Goal: Communication & Community: Answer question/provide support

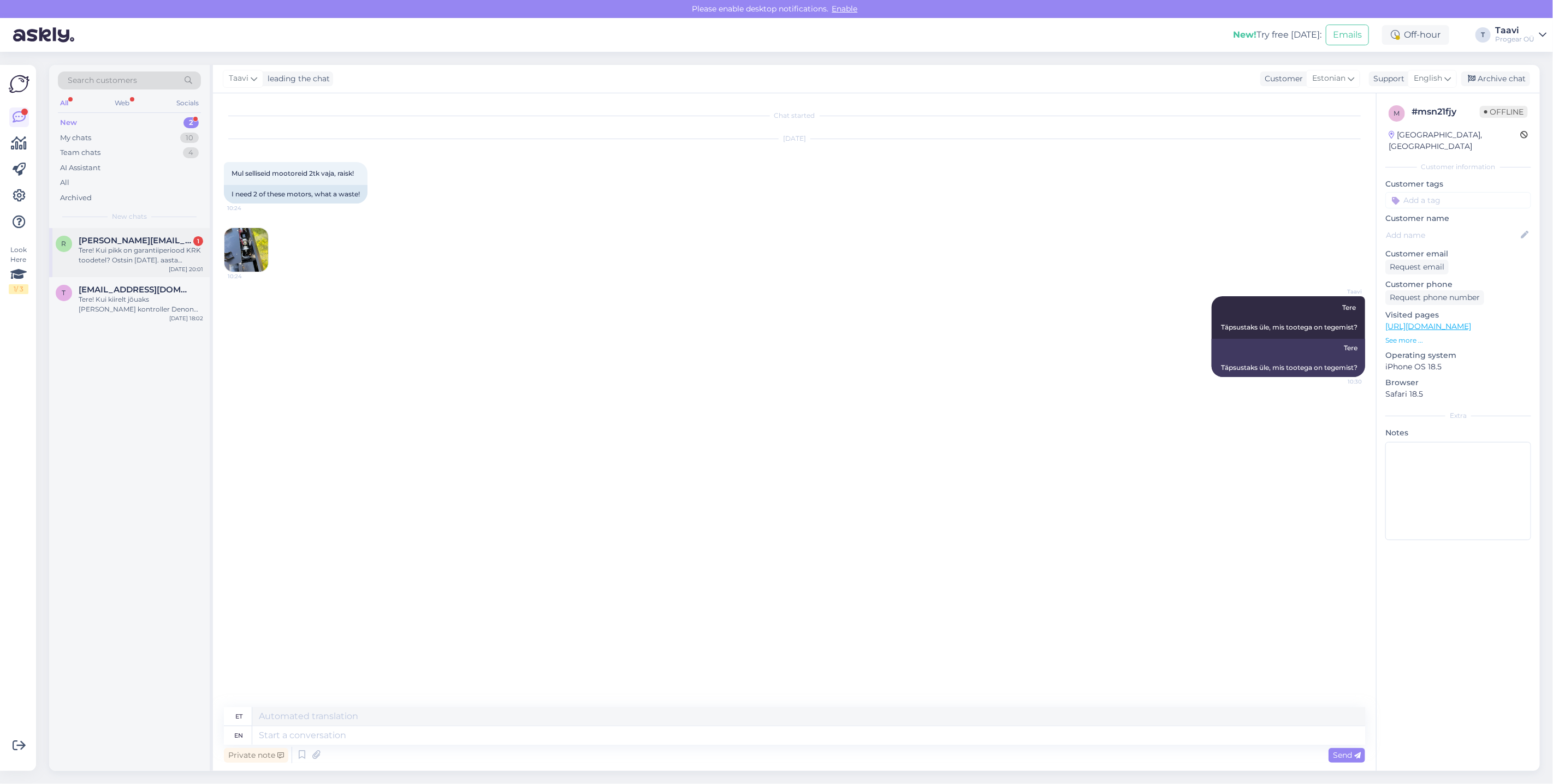
click at [146, 243] on span "[PERSON_NAME][EMAIL_ADDRESS][PERSON_NAME][DOMAIN_NAME]" at bounding box center [135, 241] width 114 height 10
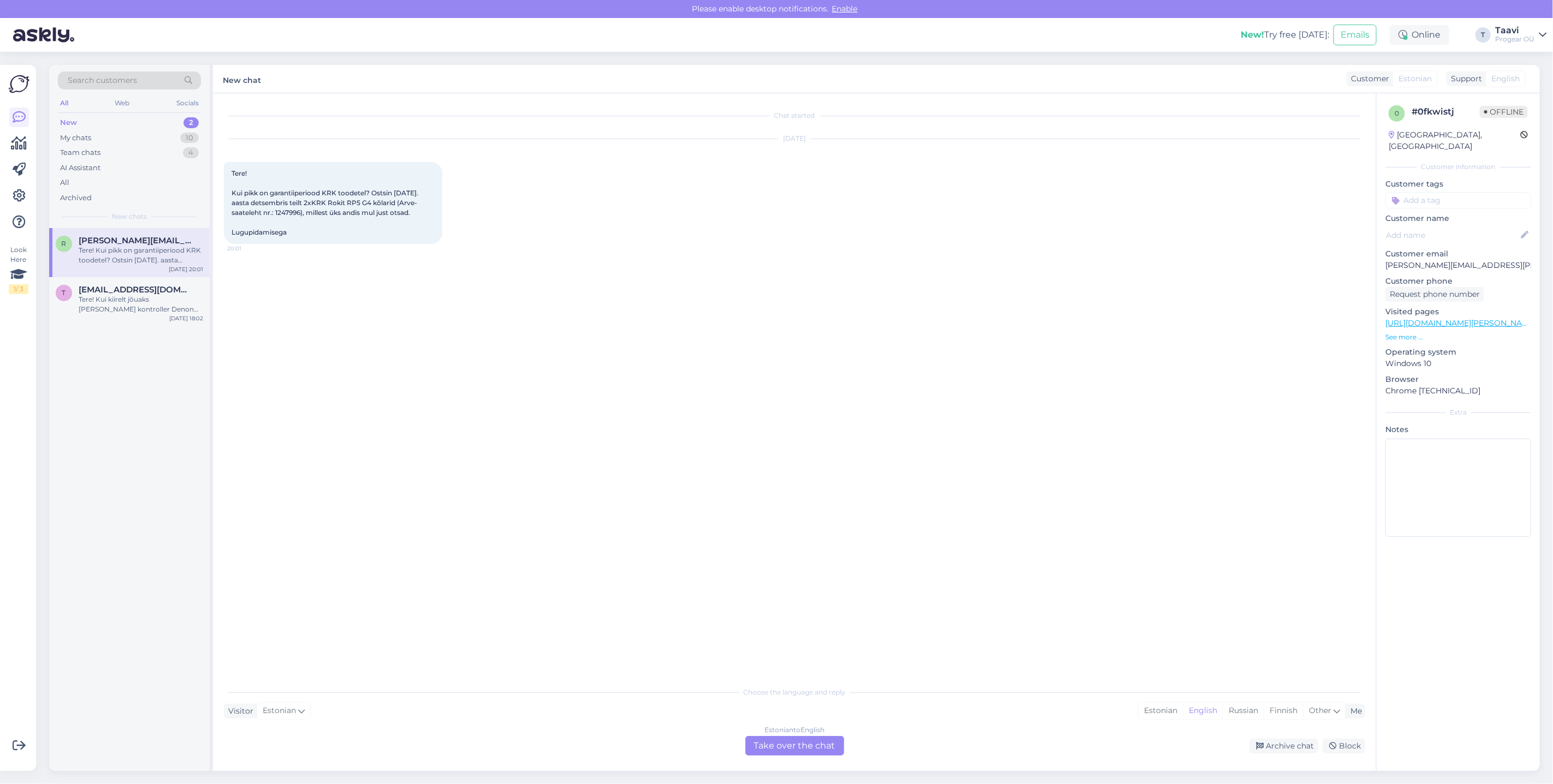
click at [250, 211] on span "Tere! Kui pikk on garantiiperiood KRK toodetel? Ostsin [DATE]. aasta detsembris…" at bounding box center [325, 203] width 188 height 67
drag, startPoint x: 250, startPoint y: 211, endPoint x: 521, endPoint y: 287, distance: 281.5
click at [250, 211] on span "Tere! Kui pikk on garantiiperiood KRK toodetel? Ostsin [DATE]. aasta detsembris…" at bounding box center [325, 203] width 188 height 67
drag, startPoint x: 814, startPoint y: 743, endPoint x: 799, endPoint y: 748, distance: 15.8
click at [808, 745] on div "Estonian to English Take over the chat" at bounding box center [794, 746] width 98 height 19
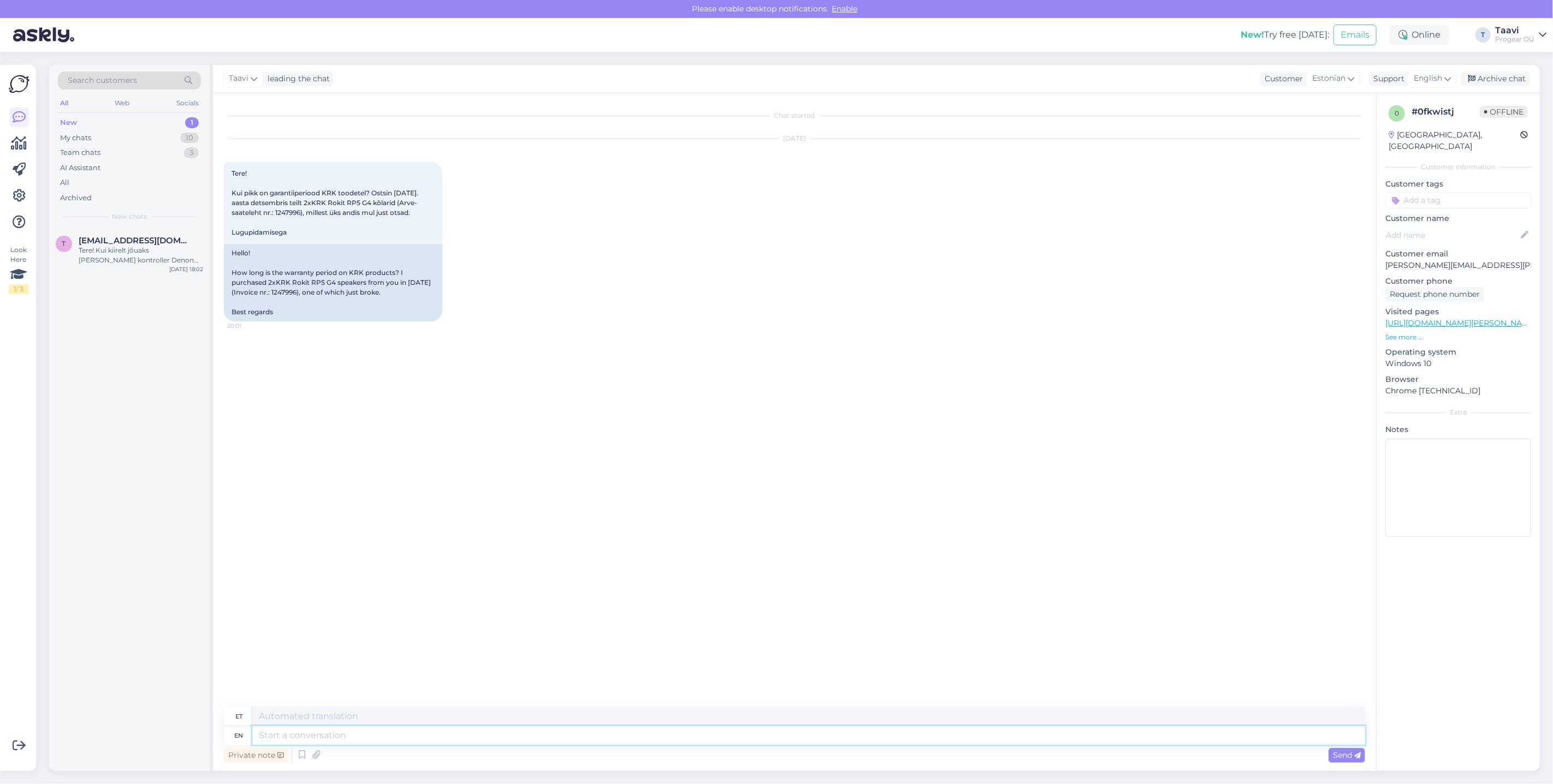
click at [331, 736] on textarea at bounding box center [809, 735] width 1113 height 19
type textarea "Tere"
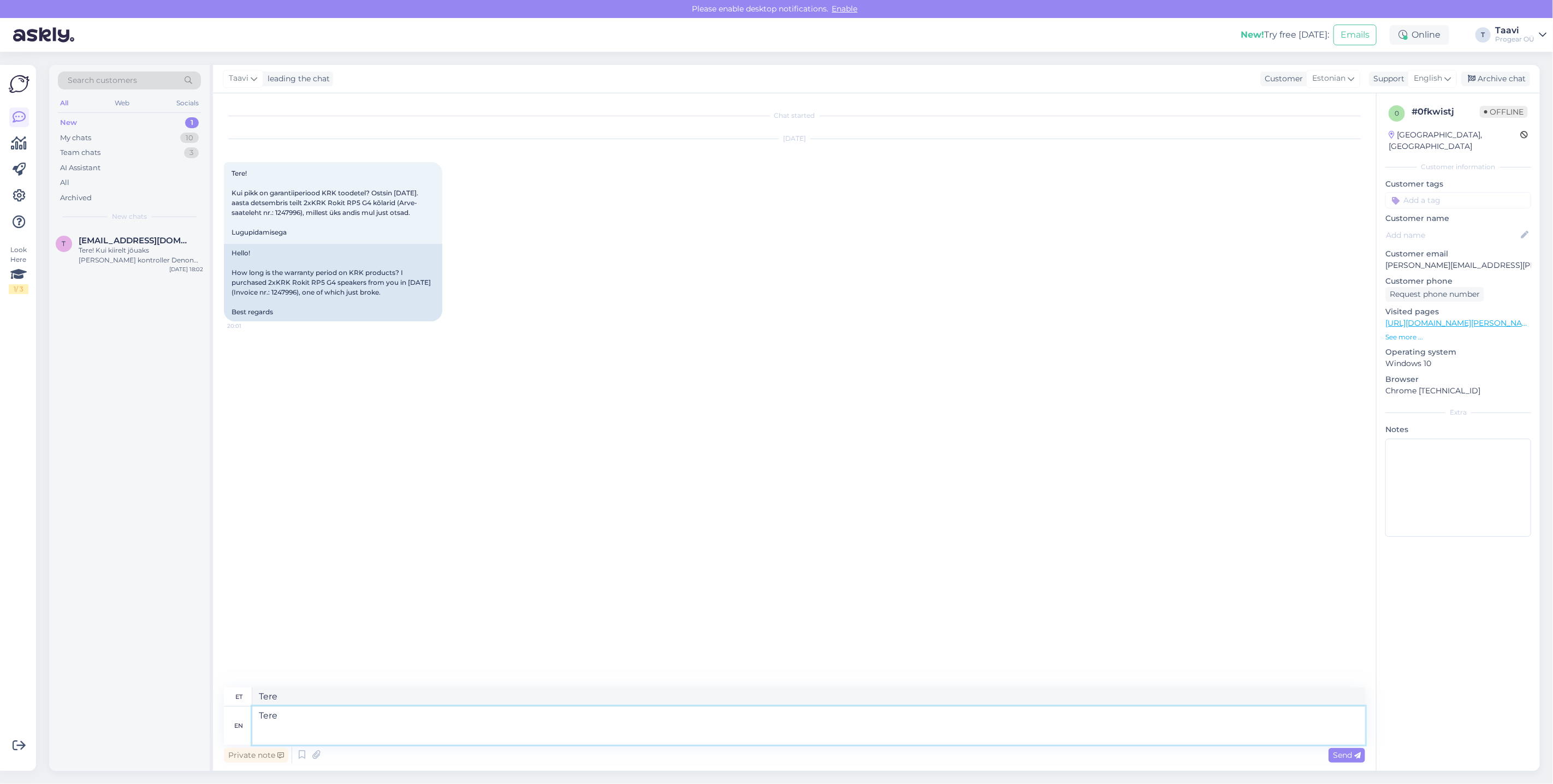
type textarea "Tere E"
type textarea "Tere [GEOGRAPHIC_DATA] e"
type textarea "Tere Eesti"
type textarea "Tere Eestis euroopas o"
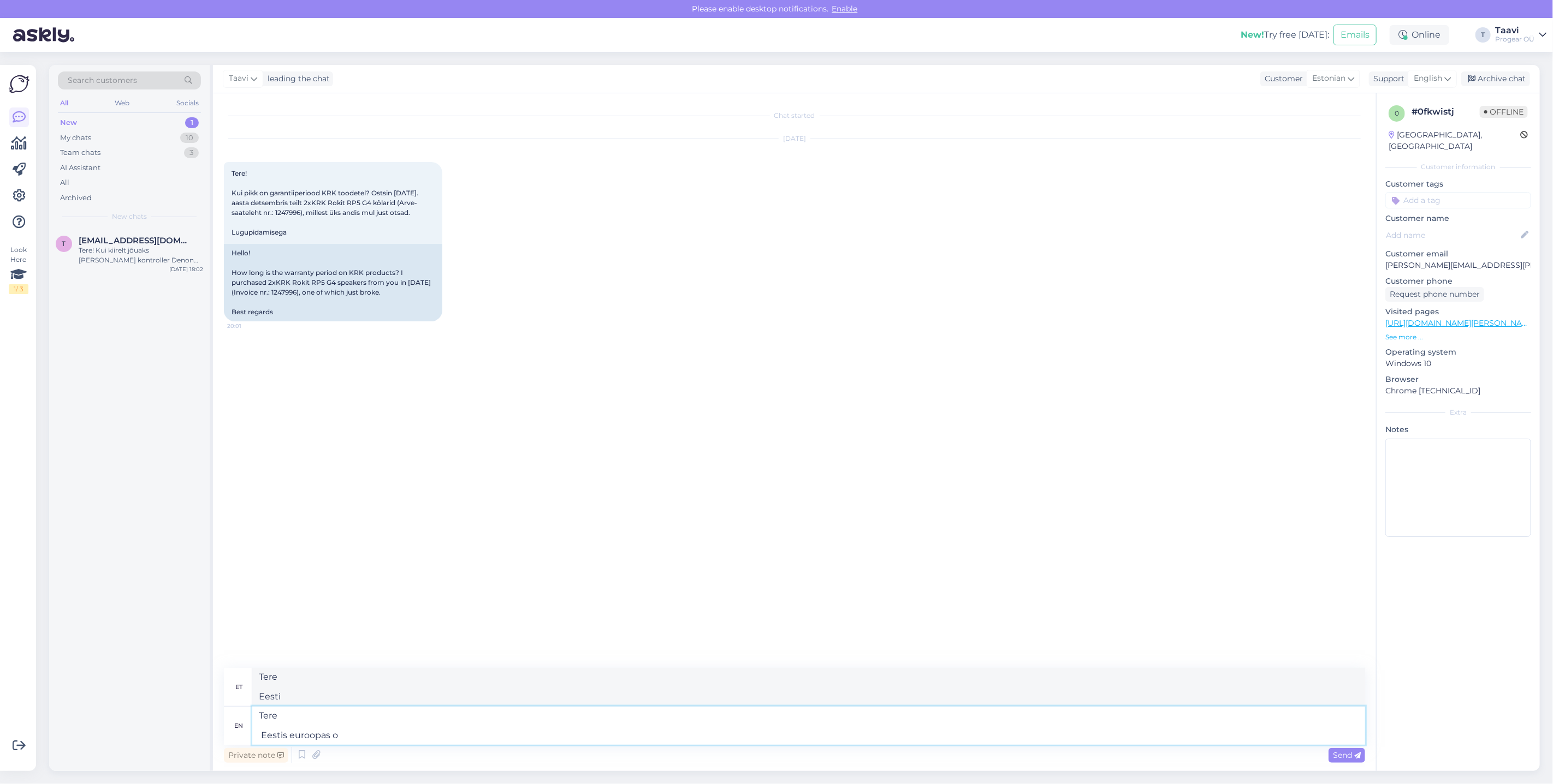
type textarea "Tere Eesti Euroopa"
type textarea "Tere Eestis euroopas on 2"
type textarea "Tere Eesti Euroopas"
type textarea "Tere Eestis euroopas on 2 a"
type textarea "Tere Eesti Euroopa 2. päeval"
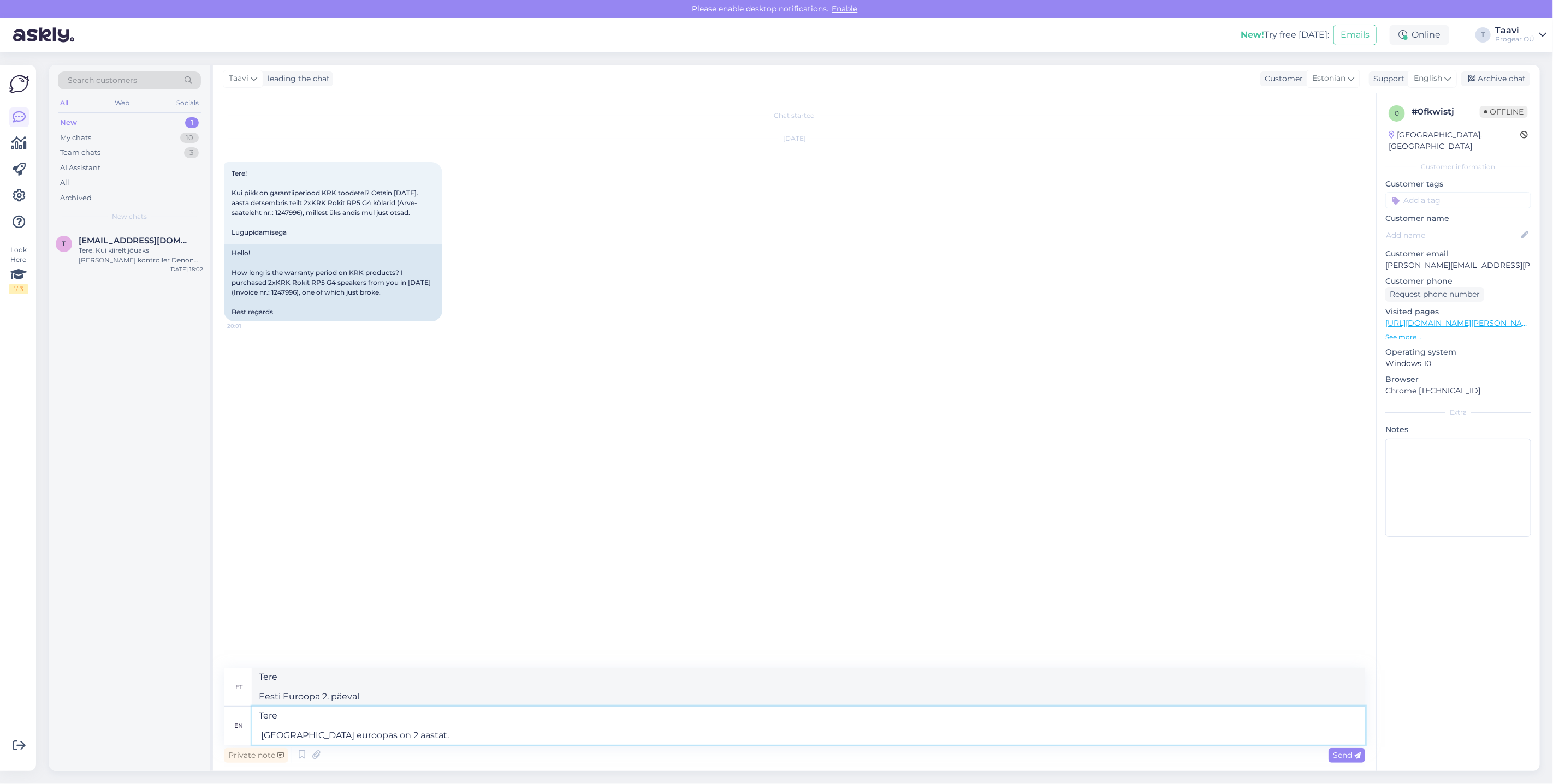
type textarea "Tere [GEOGRAPHIC_DATA] euroopas on 2 aastat."
click at [345, 291] on div "Hello! How long is the warranty period on KRK products? I purchased 2xKRK Rokit…" at bounding box center [333, 282] width 218 height 78
drag, startPoint x: 345, startPoint y: 291, endPoint x: 553, endPoint y: 332, distance: 212.0
click at [345, 292] on div "Hello! How long is the warranty period on KRK products? I purchased 2xKRK Rokit…" at bounding box center [333, 282] width 218 height 78
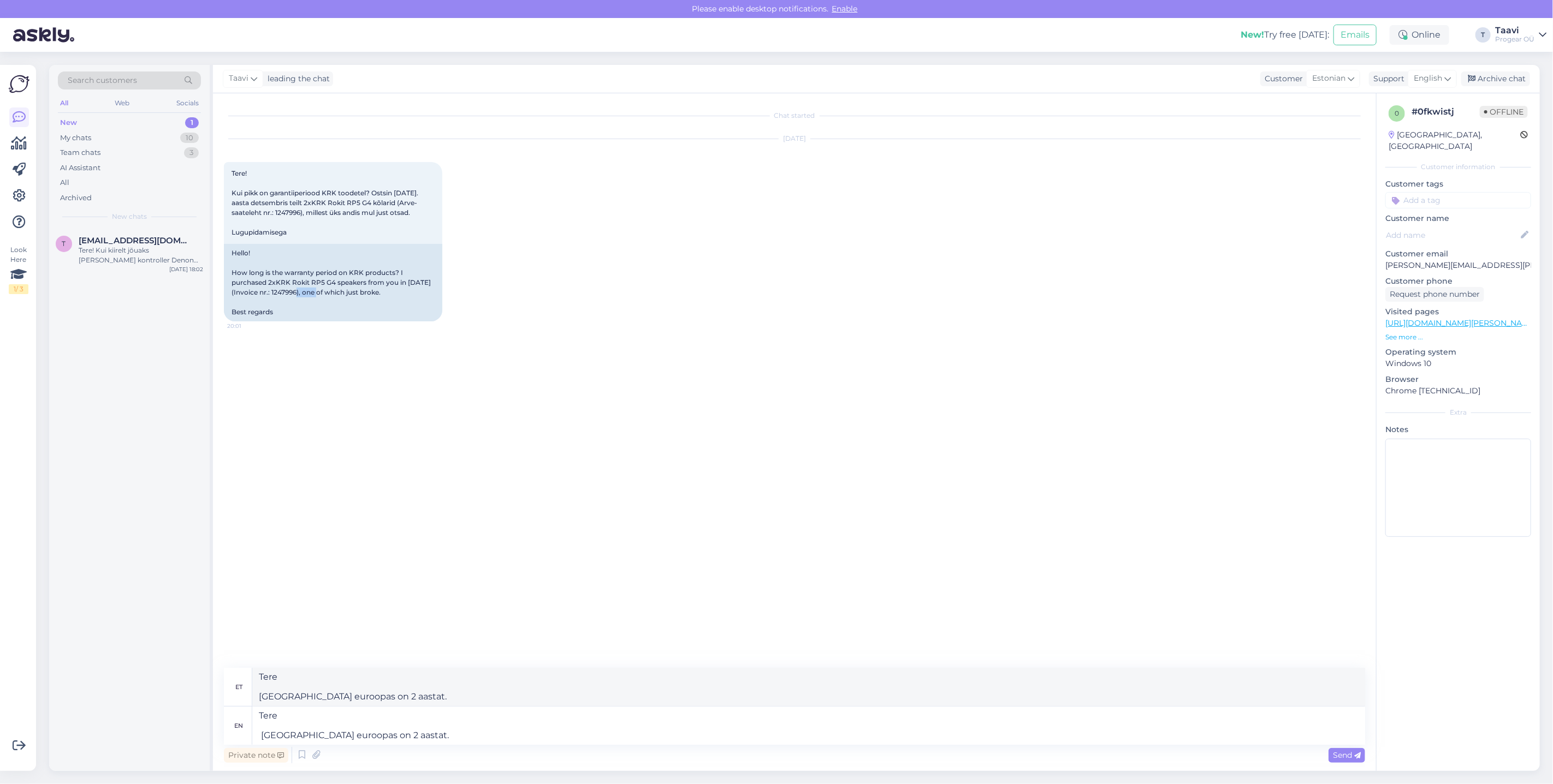
copy div "1247996"
click at [396, 740] on textarea "Tere [GEOGRAPHIC_DATA] euroopas on 2 aastat." at bounding box center [809, 726] width 1113 height 38
type textarea "Tere [GEOGRAPHIC_DATA] euroopas on 2 aastat. Seega k"
type textarea "Tere [GEOGRAPHIC_DATA] euroopas on 2 aastat. [GEOGRAPHIC_DATA]"
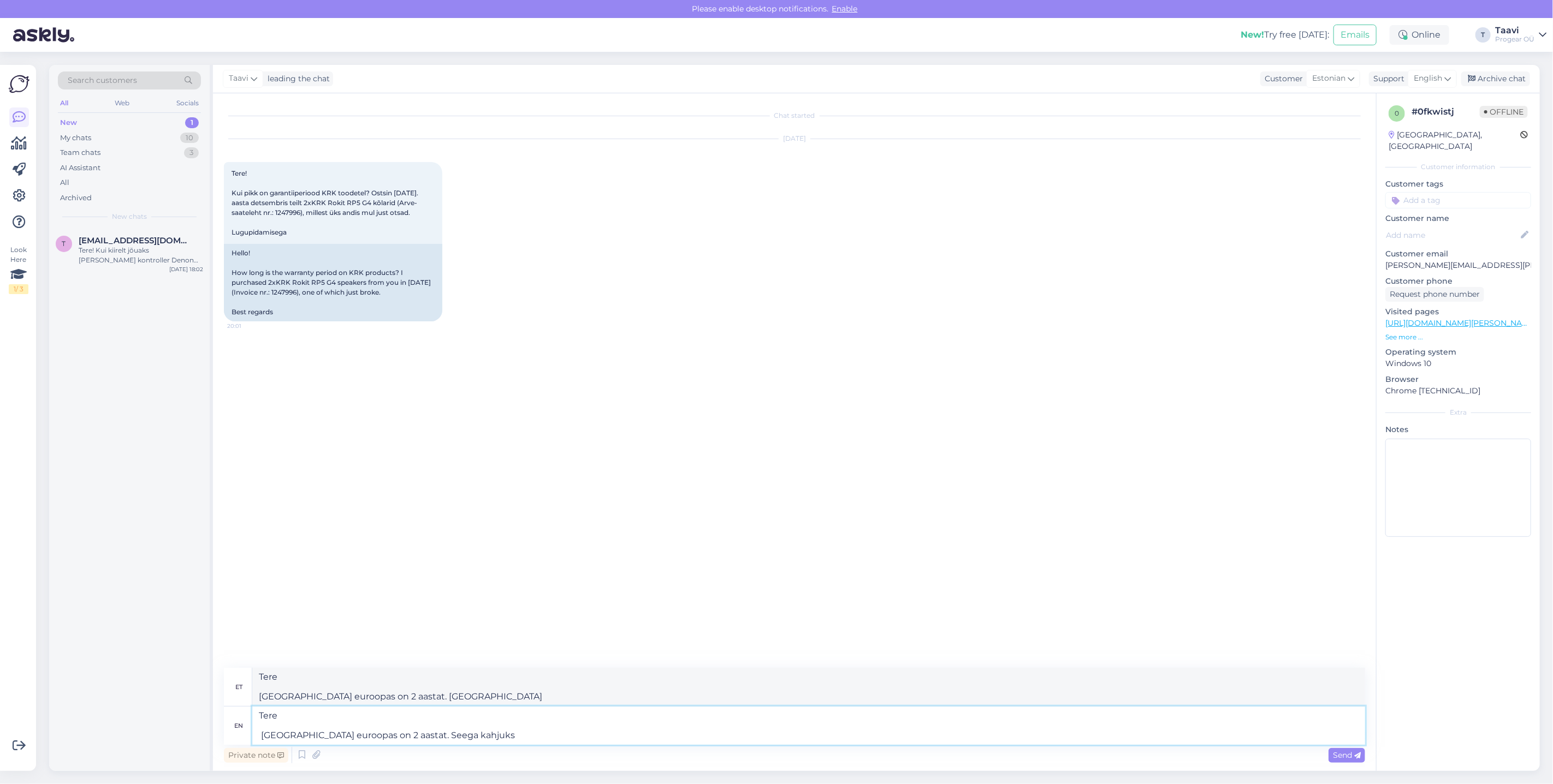
type textarea "Tere [GEOGRAPHIC_DATA] euroopas on 2 aastat. Seega kahjuks e"
type textarea "Tere [GEOGRAPHIC_DATA] euroopas on 2 aastat. Seega kahjuks"
type textarea "Tere [GEOGRAPHIC_DATA] euroopas on 2 aastat. Seega kahjuks enam ei"
type textarea "Tere [GEOGRAPHIC_DATA] euroopas on 2 aastat. Seega kahjuks enam"
type textarea "Tere [GEOGRAPHIC_DATA] euroopas on 2 aastat. Seega kahjuks enam ei k"
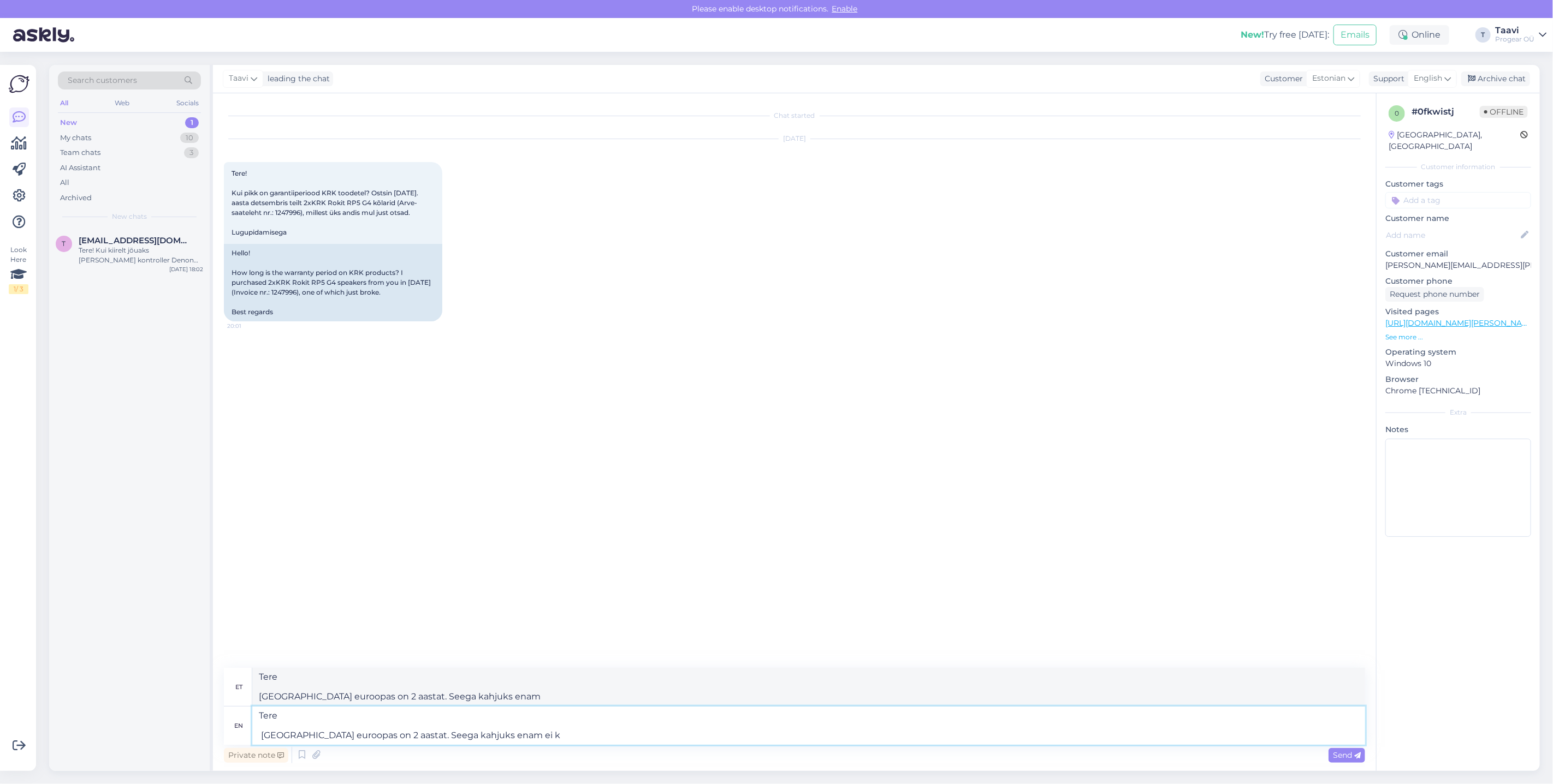
type textarea "Tere [GEOGRAPHIC_DATA] euroopas on 2 aastat. Seega kahjuks enam ei"
type textarea "Tere [GEOGRAPHIC_DATA] euroopas on 2 aastat. Seega kahjuks enam ei kehti."
type textarea "Tere [GEOGRAPHIC_DATA] euroopas on 2 aastat. Seega kahjuks enam ei"
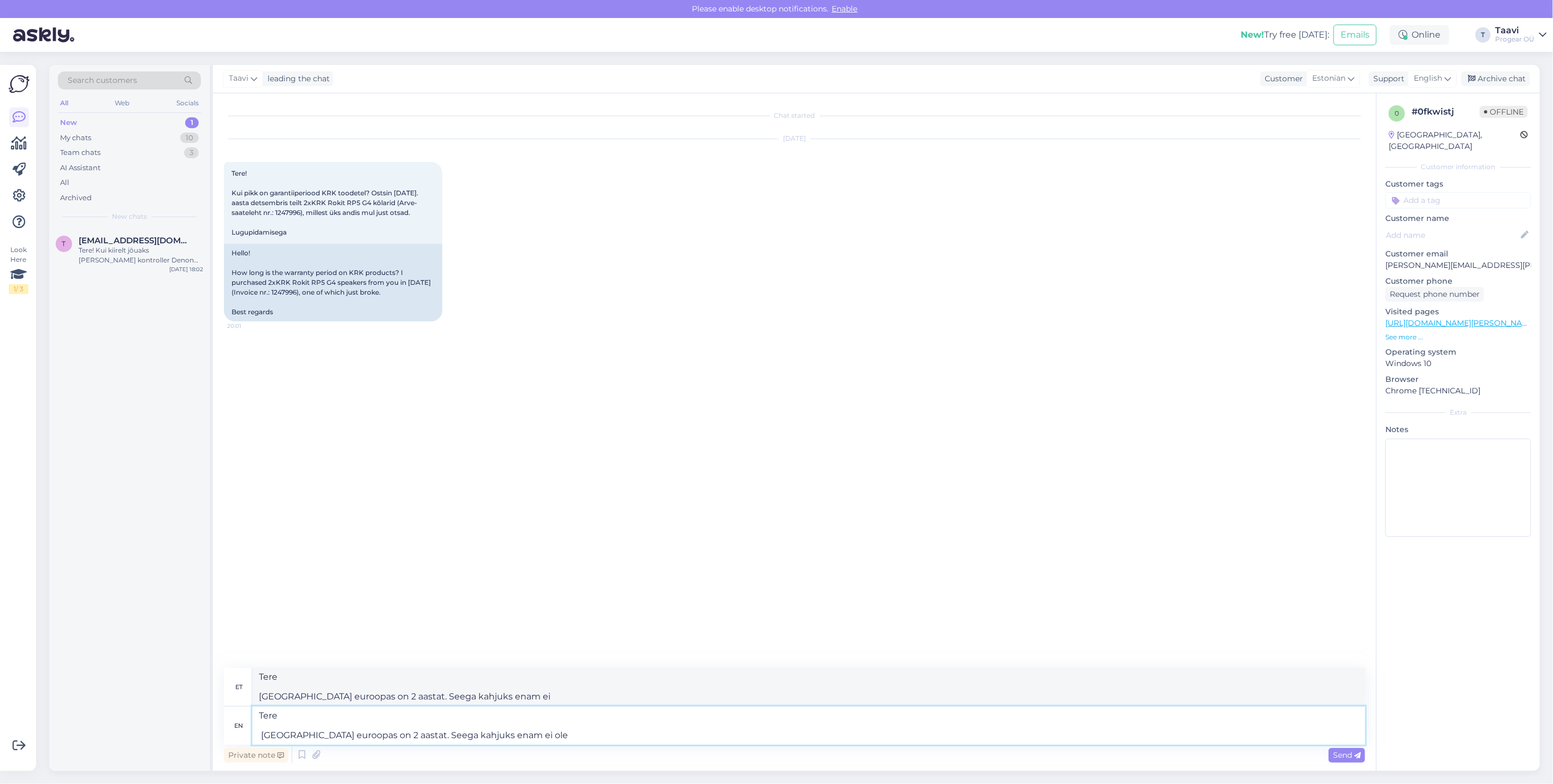
type textarea "Tere [GEOGRAPHIC_DATA] euroopas on 2 aastat. Seega kahjuks enam ei ole"
type textarea "Tere [GEOGRAPHIC_DATA] euroopas on 2 aastat. Seega kahjuks enam ei ole garantii…"
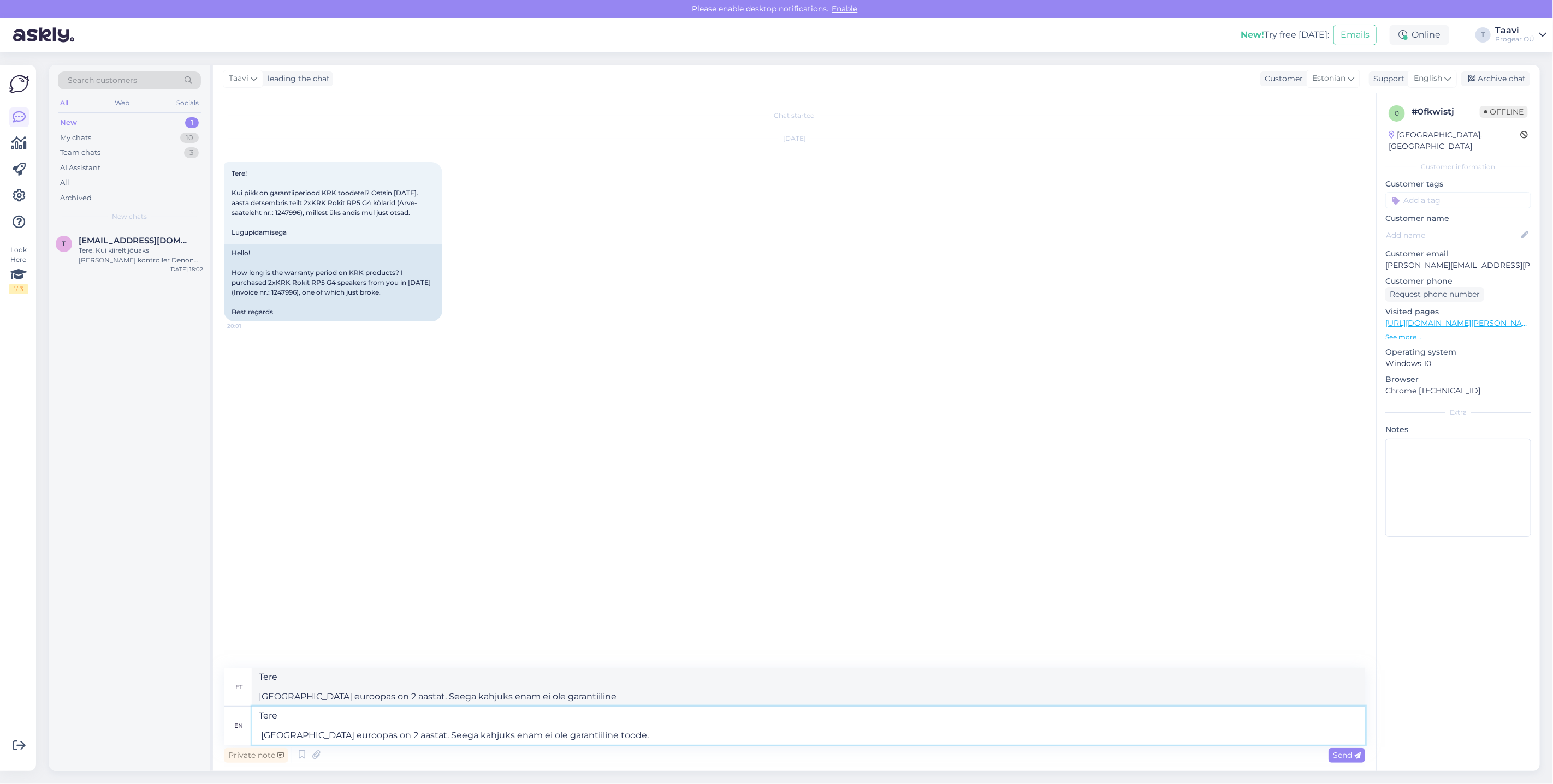
type textarea "Tere [GEOGRAPHIC_DATA] euroopas on 2 aastat. Seega kahjuks enam ei ole garantii…"
click at [1351, 758] on span "Send" at bounding box center [1346, 756] width 28 height 10
